Goal: Navigation & Orientation: Find specific page/section

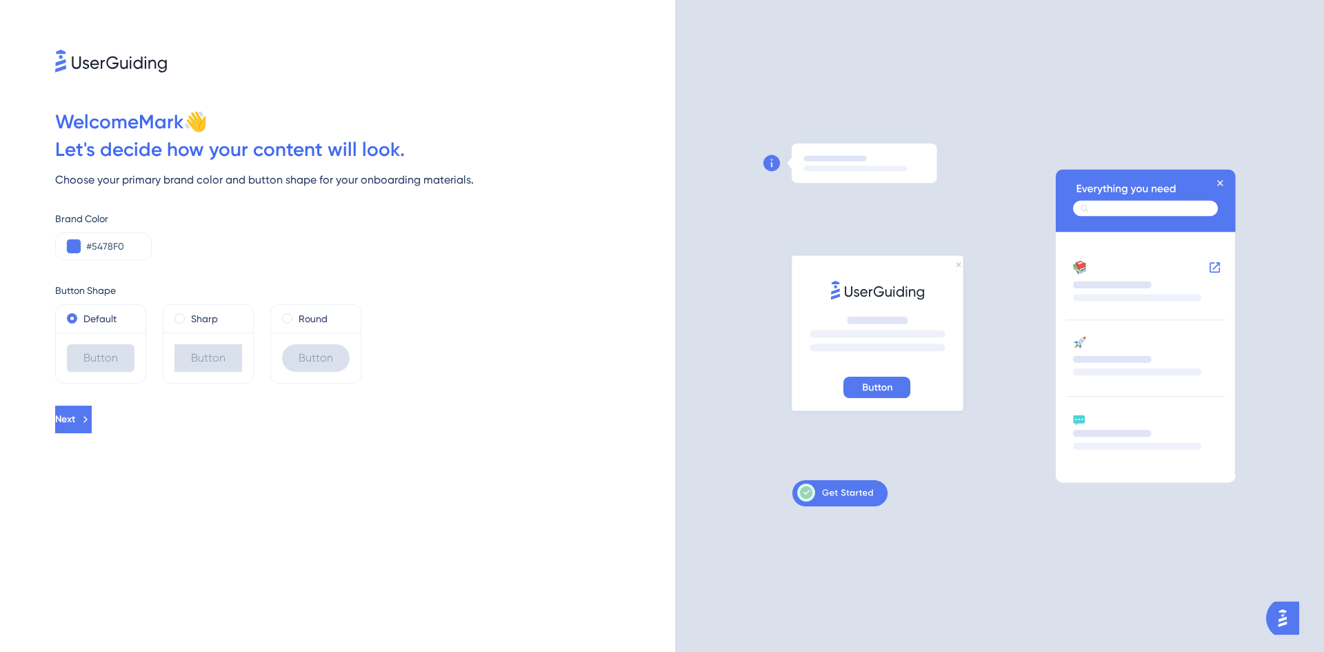
click at [515, 123] on div "Welcome Mark 👋" at bounding box center [365, 122] width 620 height 28
click at [92, 415] on icon at bounding box center [85, 419] width 12 height 12
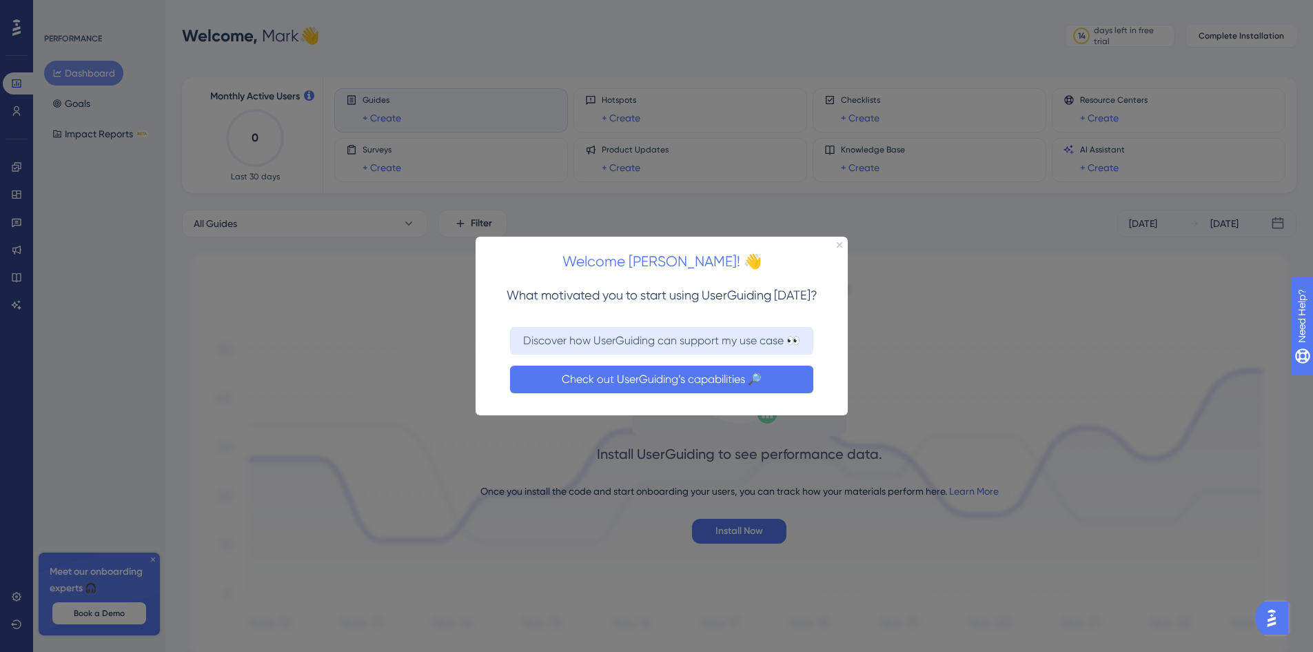
click at [705, 386] on button "Check out UserGuiding’s capabilities 🔎" at bounding box center [661, 379] width 303 height 28
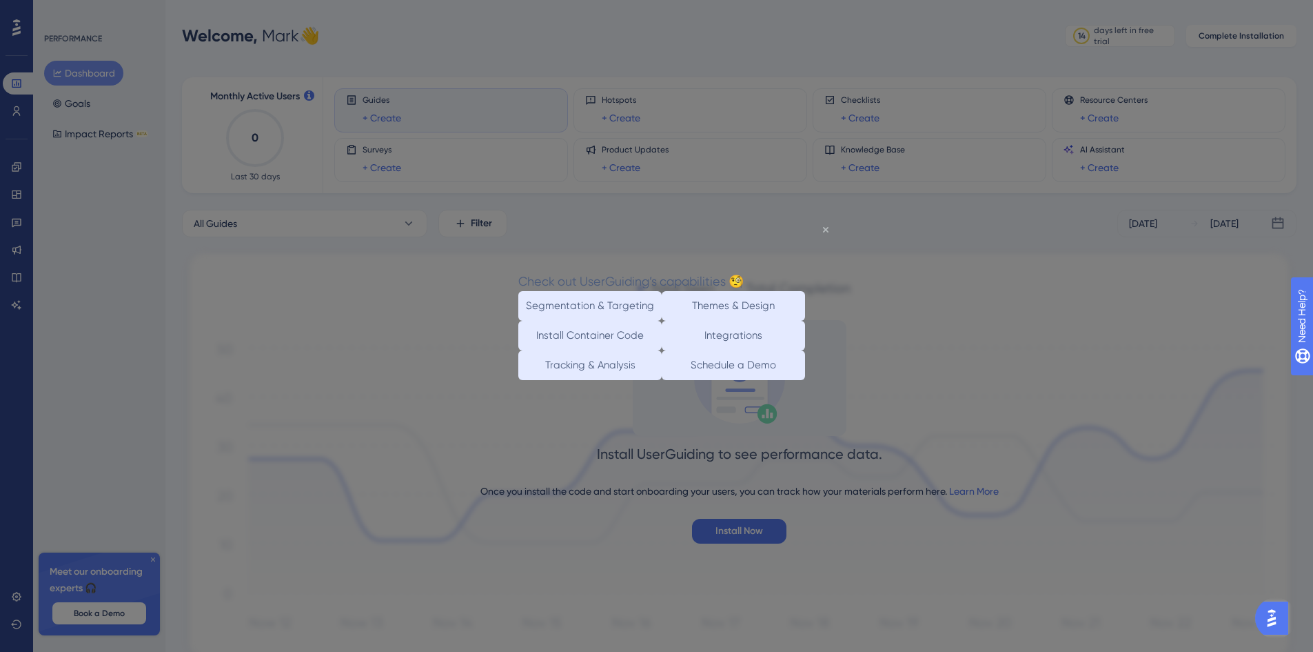
click at [825, 232] on icon "Close Preview" at bounding box center [826, 230] width 6 height 6
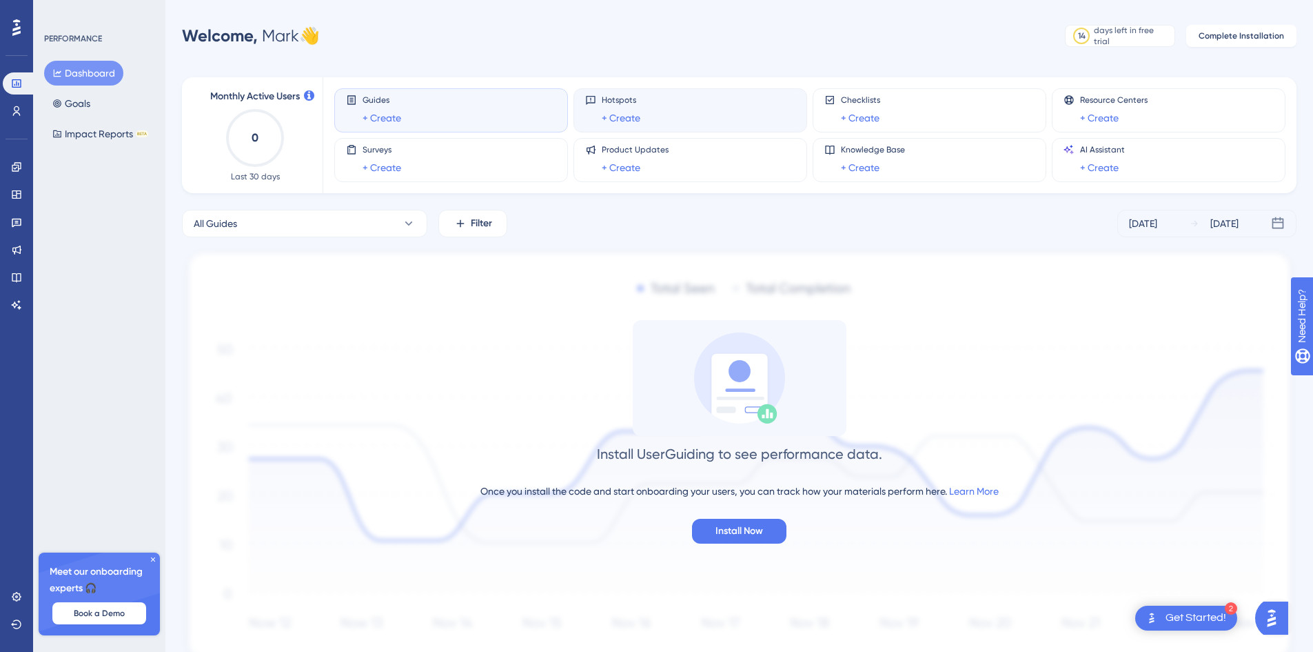
drag, startPoint x: 697, startPoint y: 100, endPoint x: 697, endPoint y: 92, distance: 8.3
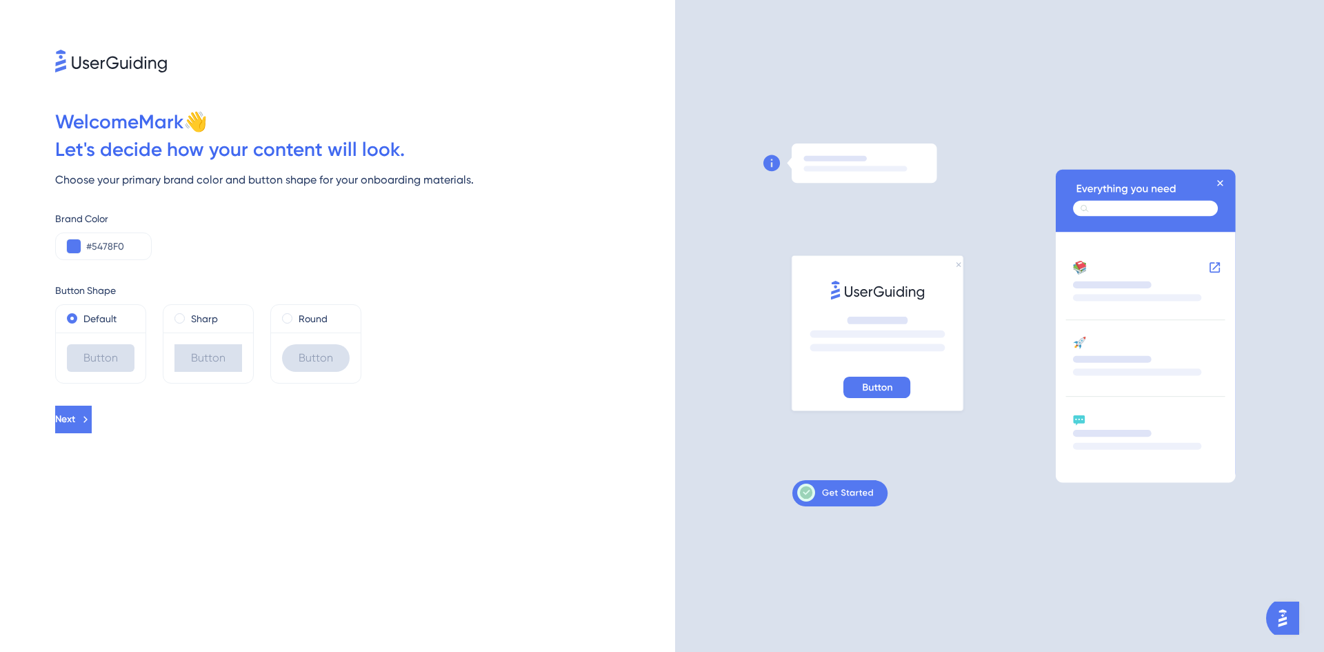
drag, startPoint x: 587, startPoint y: 161, endPoint x: 580, endPoint y: 147, distance: 15.1
drag, startPoint x: 617, startPoint y: 141, endPoint x: 603, endPoint y: 139, distance: 14.7
drag, startPoint x: 640, startPoint y: 154, endPoint x: 610, endPoint y: 148, distance: 30.3
drag, startPoint x: 637, startPoint y: 154, endPoint x: 647, endPoint y: 148, distance: 11.9
drag, startPoint x: 544, startPoint y: 166, endPoint x: 528, endPoint y: 163, distance: 16.1
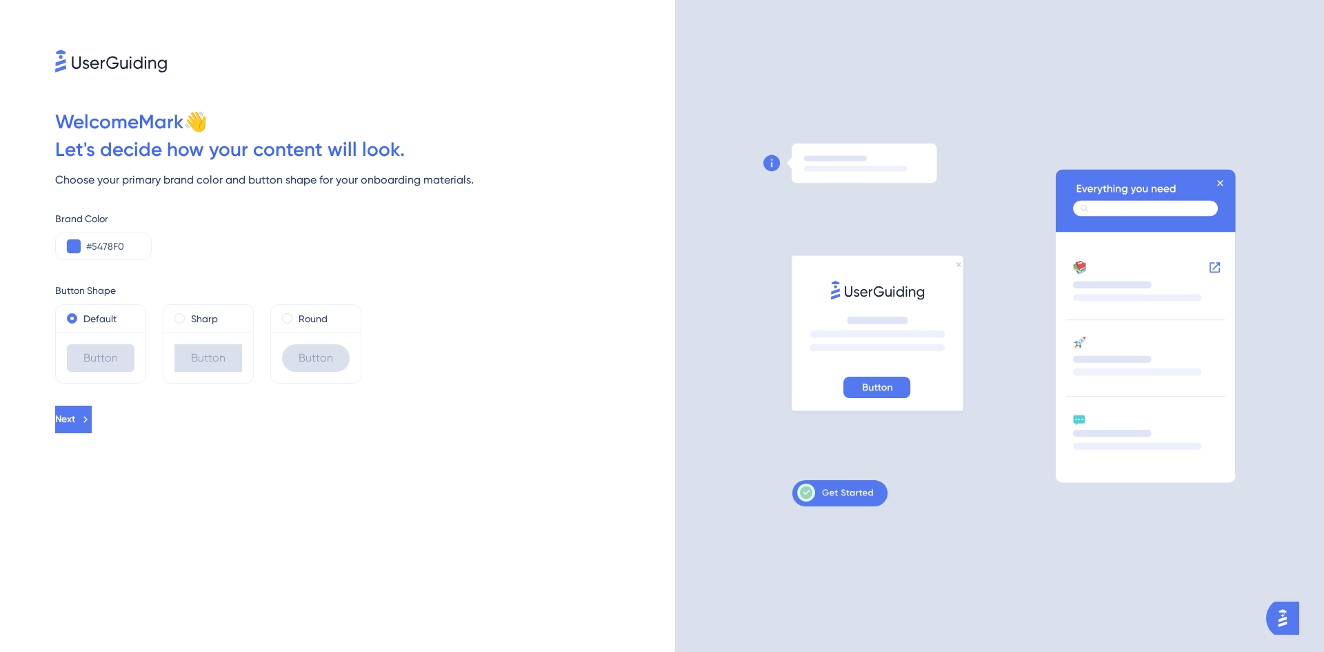
drag, startPoint x: 528, startPoint y: 163, endPoint x: 201, endPoint y: 102, distance: 332.5
